Goal: Information Seeking & Learning: Learn about a topic

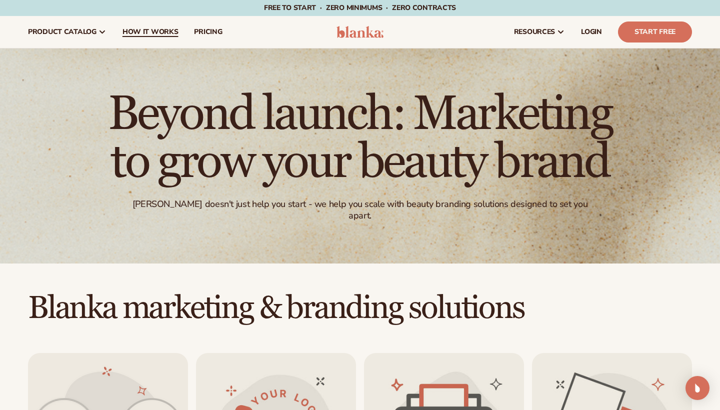
click at [144, 29] on span "How It Works" at bounding box center [151, 32] width 56 height 8
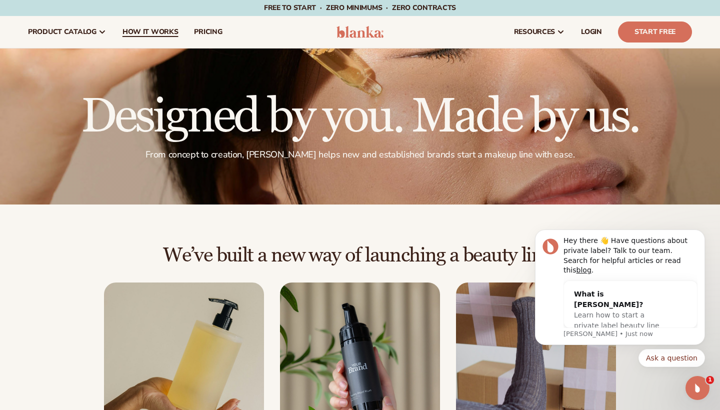
click at [156, 34] on span "How It Works" at bounding box center [151, 32] width 56 height 8
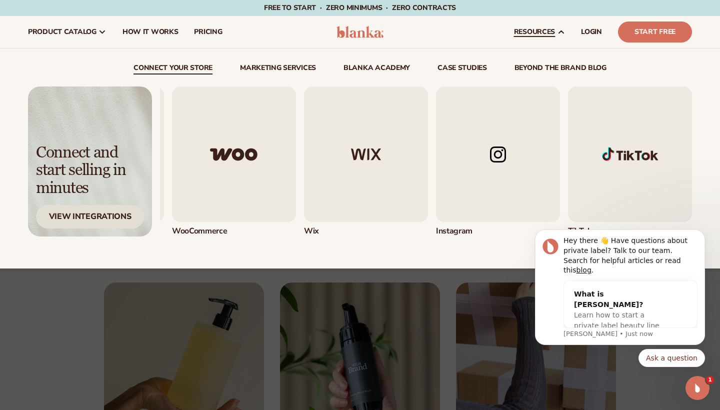
click at [110, 213] on div "View Integrations" at bounding box center [90, 217] width 108 height 24
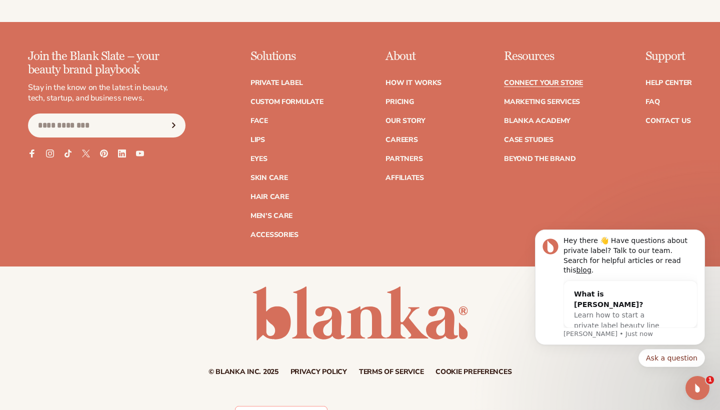
scroll to position [1316, 0]
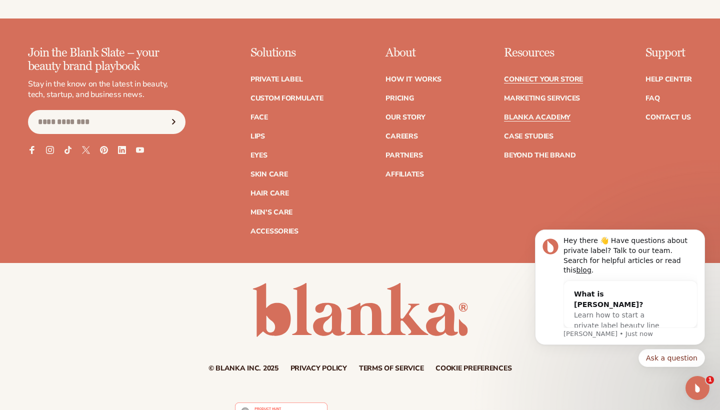
click at [519, 115] on link "Blanka Academy" at bounding box center [537, 117] width 67 height 7
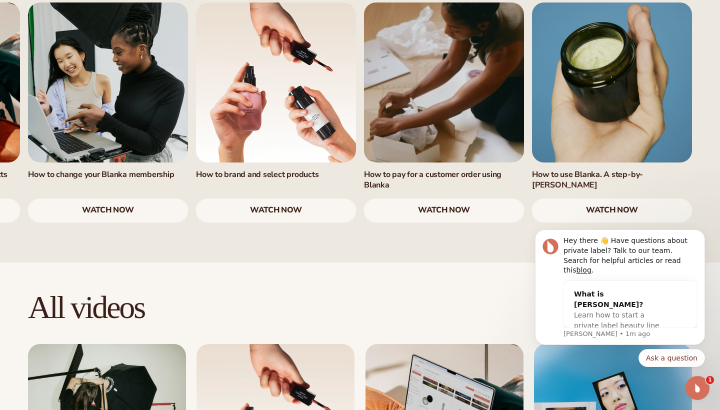
scroll to position [711, 0]
